Goal: Find specific page/section: Find specific page/section

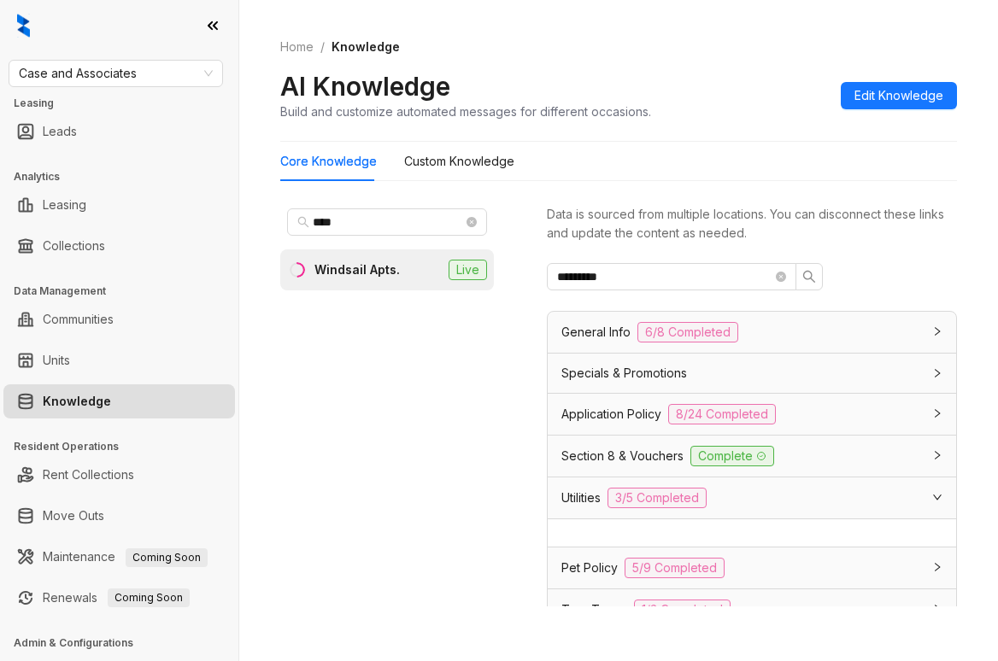
scroll to position [349, 0]
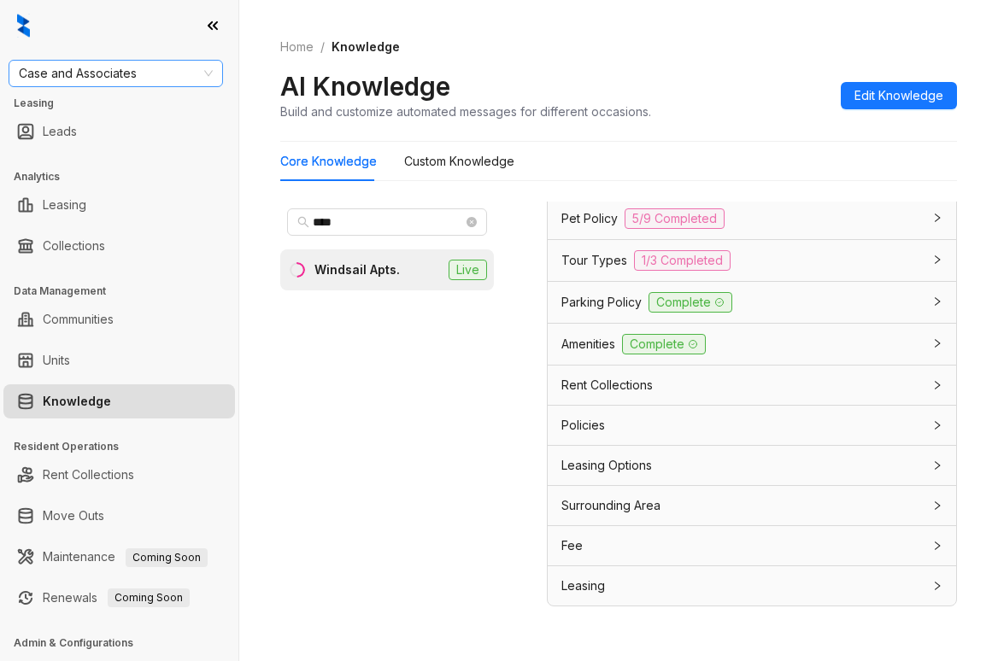
click at [138, 77] on span "Case and Associates" at bounding box center [116, 74] width 194 height 26
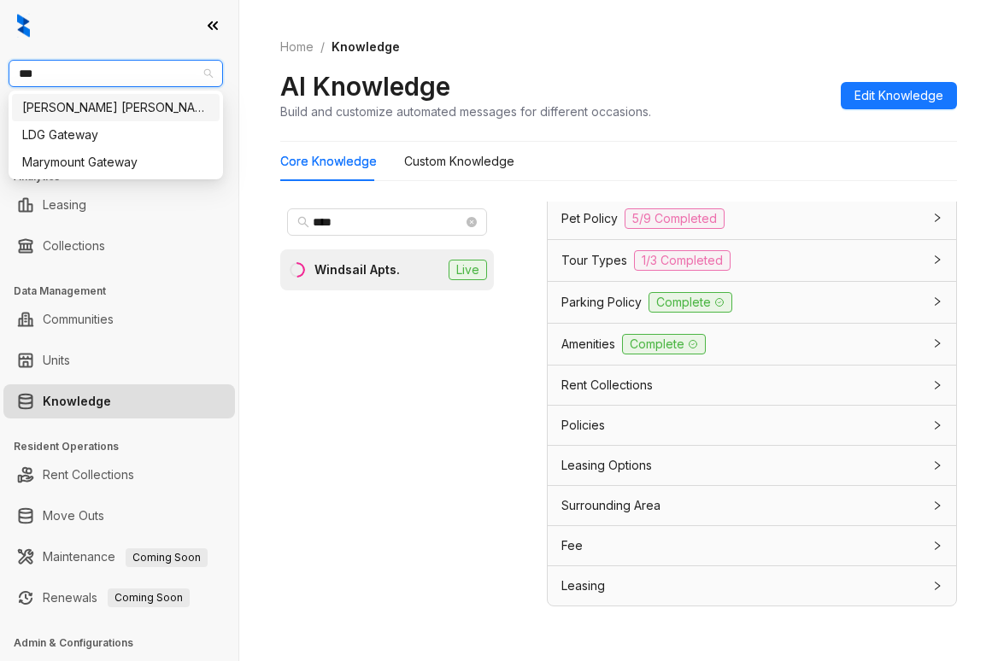
type input "****"
click at [124, 110] on div "[PERSON_NAME] [PERSON_NAME]" at bounding box center [115, 107] width 187 height 19
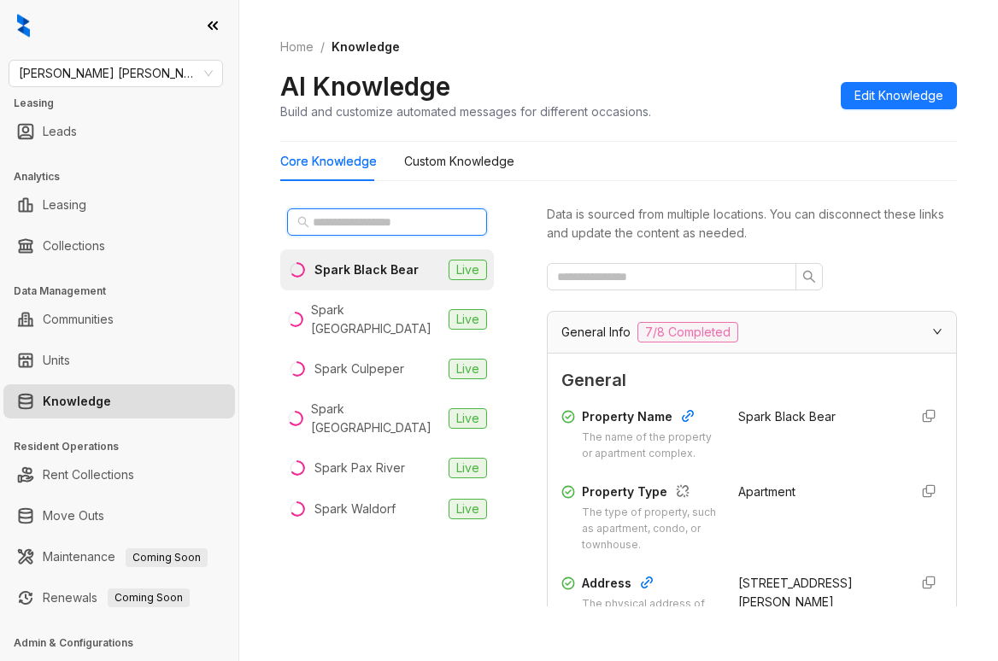
click at [414, 223] on input "text" at bounding box center [388, 222] width 150 height 19
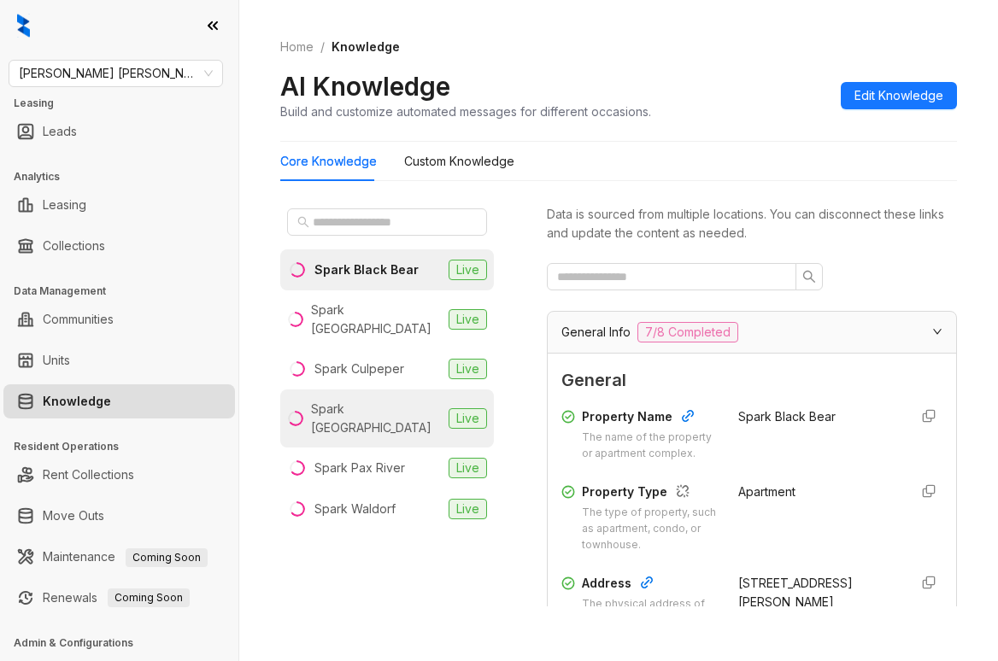
click at [376, 402] on div "Spark [GEOGRAPHIC_DATA]" at bounding box center [376, 419] width 131 height 38
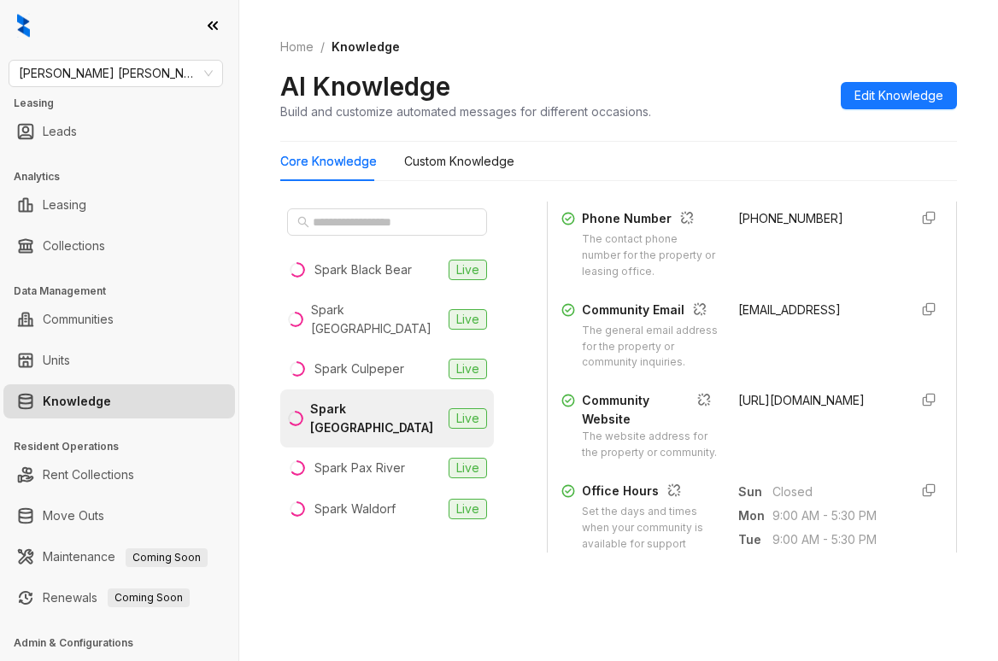
scroll to position [427, 0]
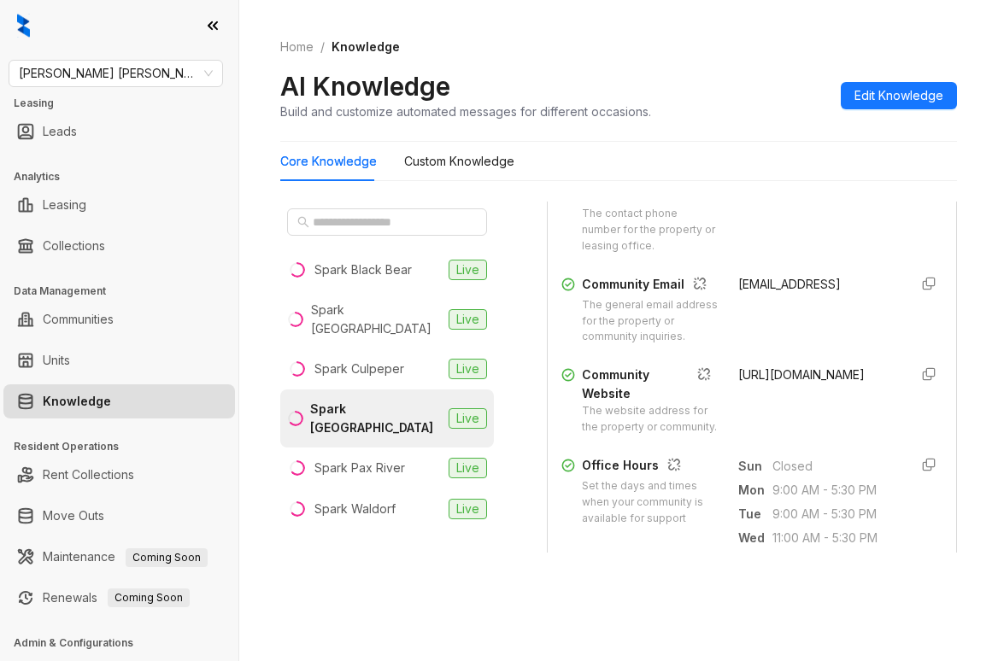
drag, startPoint x: 716, startPoint y: 438, endPoint x: 846, endPoint y: 449, distance: 130.3
click at [846, 436] on div "Community Website The website address for the property or community. [URL][DOMA…" at bounding box center [751, 401] width 381 height 70
copy span "[URL][DOMAIN_NAME]"
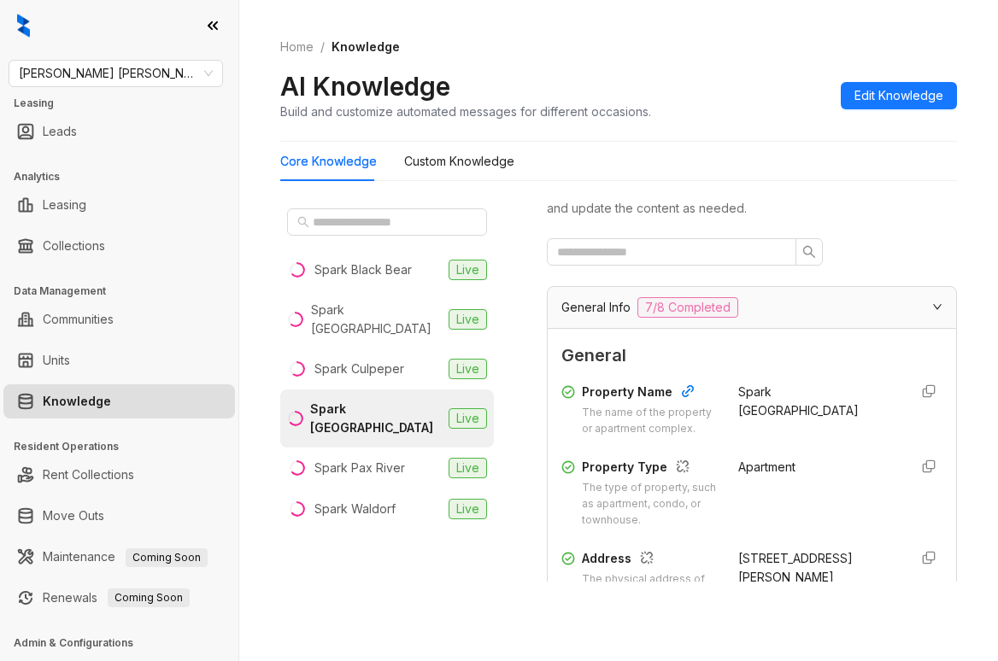
scroll to position [0, 0]
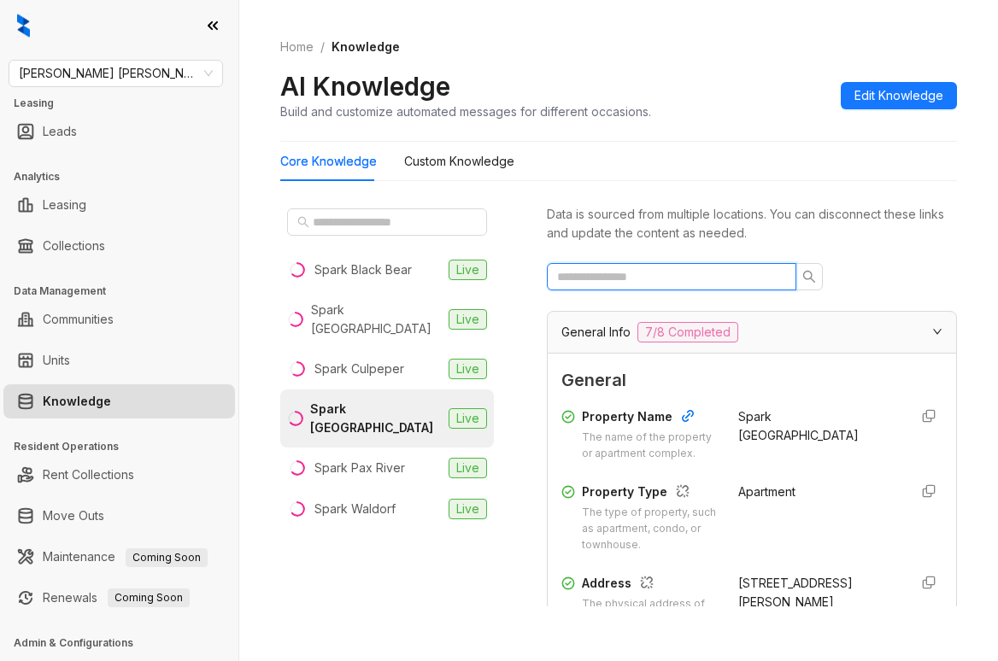
click at [644, 277] on input "text" at bounding box center [664, 276] width 215 height 19
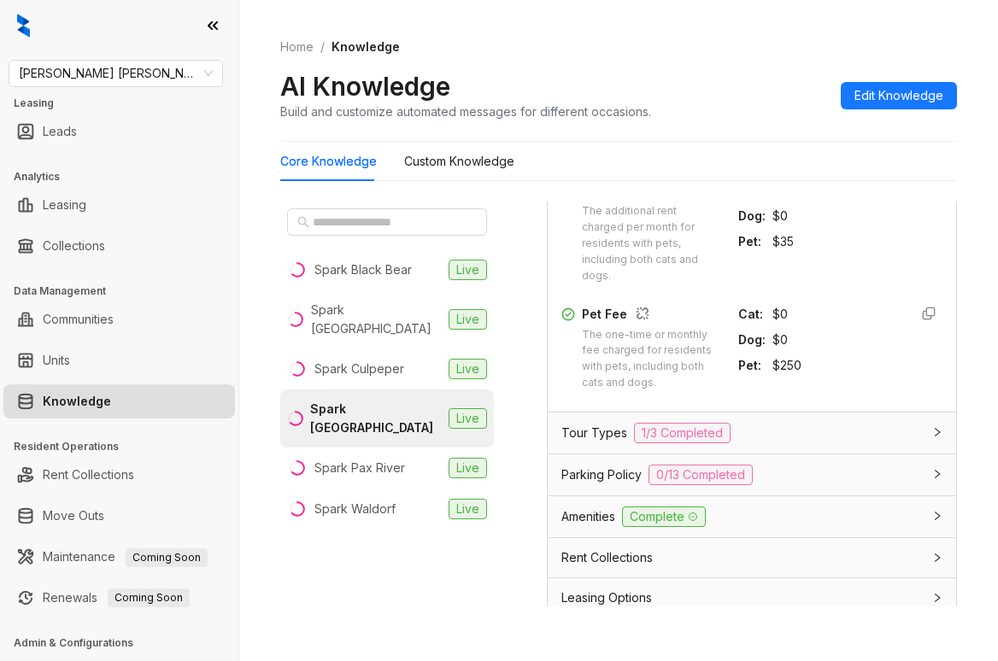
scroll to position [646, 0]
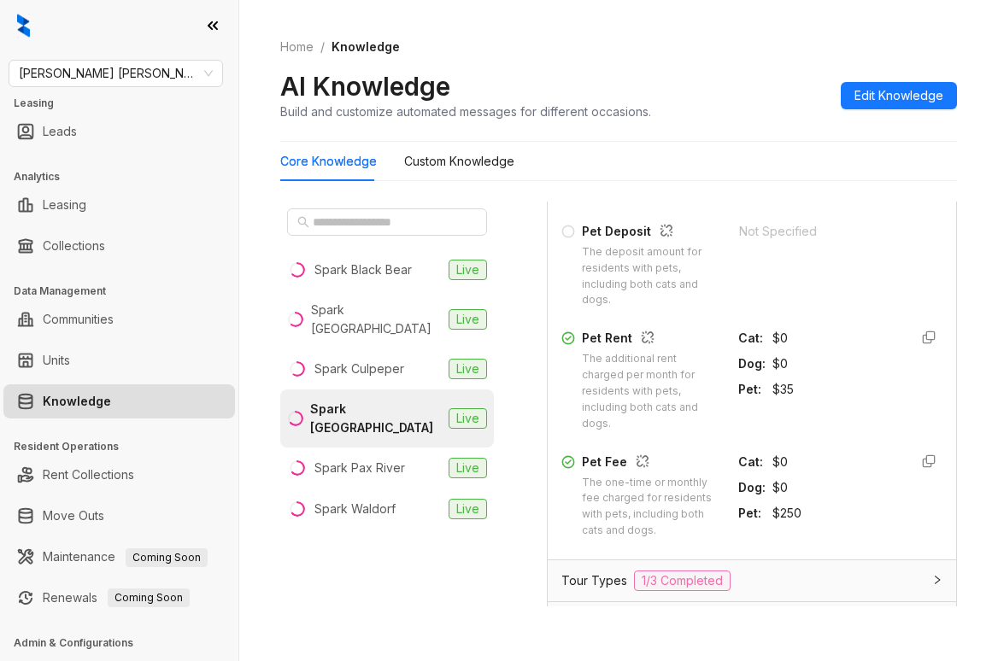
type input "***"
click at [136, 78] on span "[PERSON_NAME] [PERSON_NAME]" at bounding box center [116, 74] width 194 height 26
type input "**"
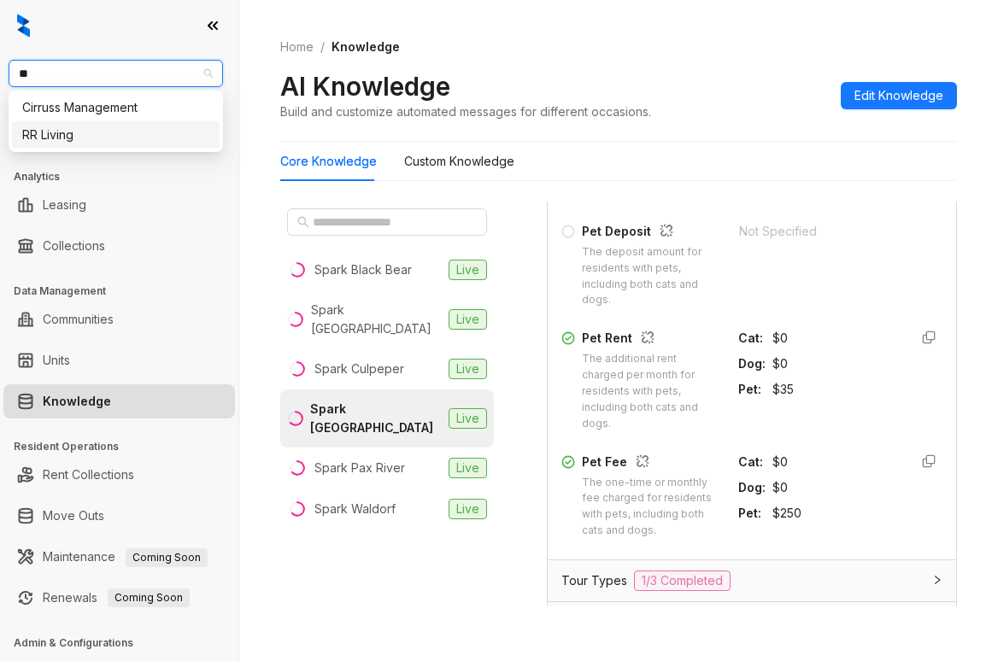
click at [101, 143] on div "RR Living" at bounding box center [115, 135] width 187 height 19
